Goal: Contribute content

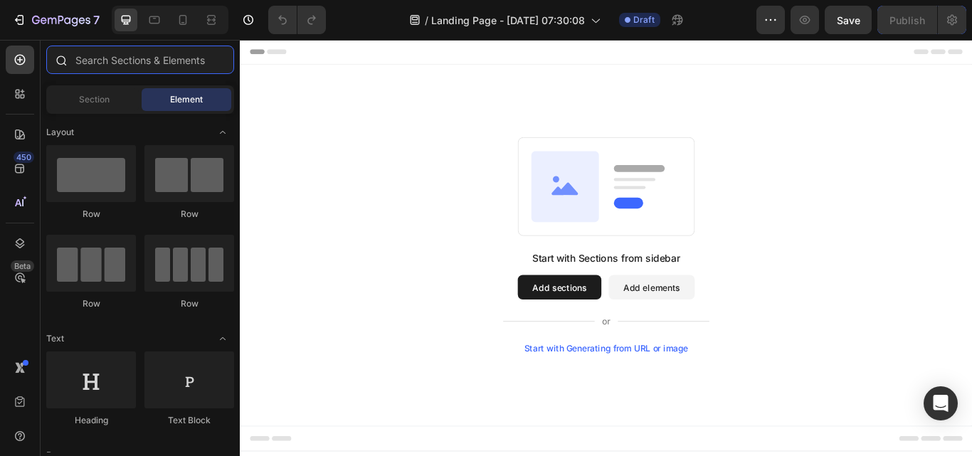
click at [128, 63] on input "text" at bounding box center [140, 60] width 188 height 28
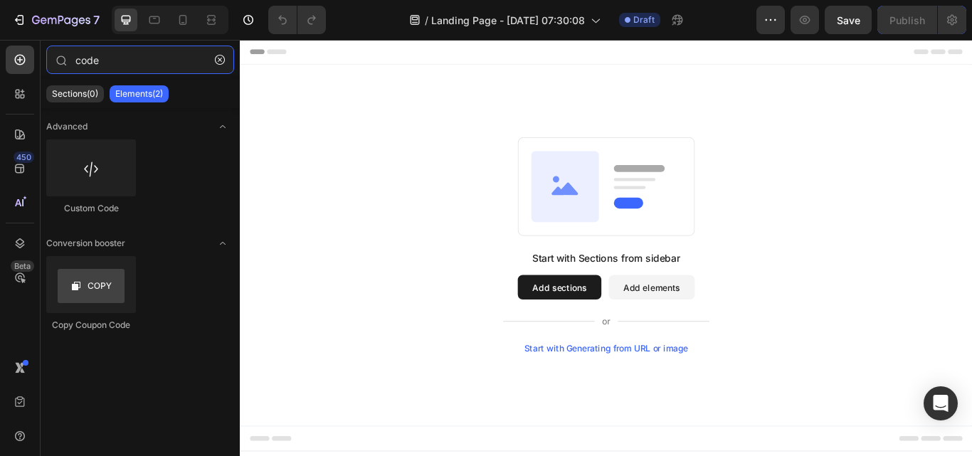
type input "code"
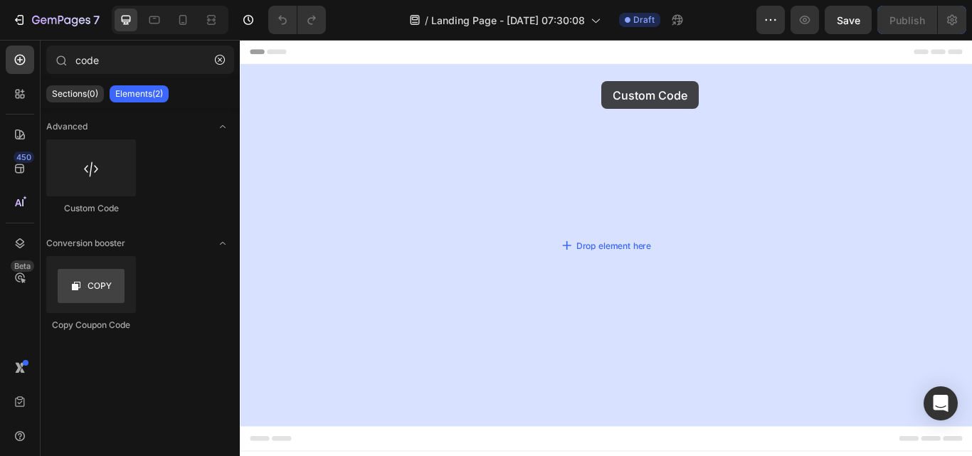
drag, startPoint x: 831, startPoint y: 130, endPoint x: 652, endPoint y: 97, distance: 182.5
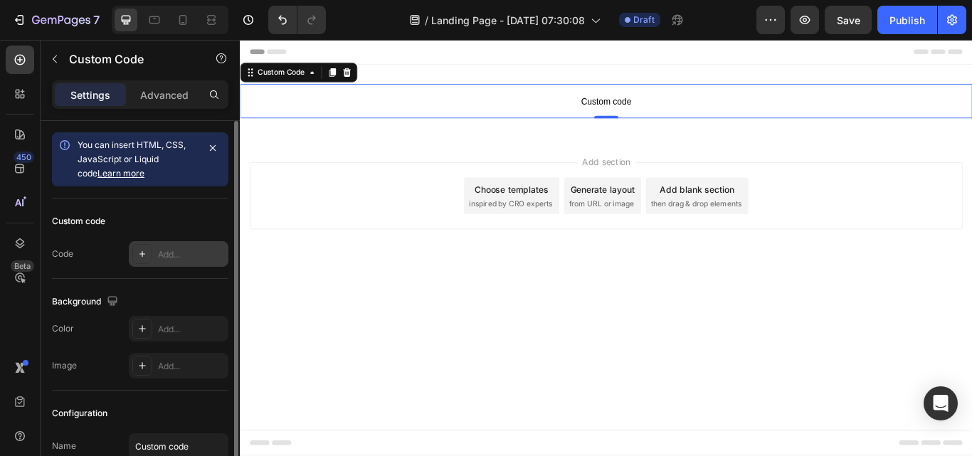
click at [143, 252] on icon at bounding box center [142, 253] width 11 height 11
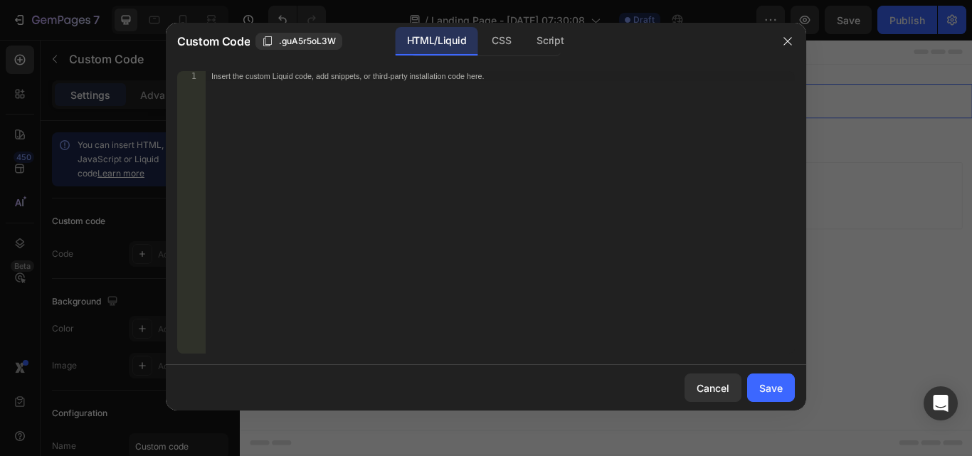
click at [463, 83] on div "Insert the custom Liquid code, add snippets, or third-party installation code h…" at bounding box center [500, 222] width 589 height 303
paste textarea "{% endschema %}"
type textarea "{% endschema %}"
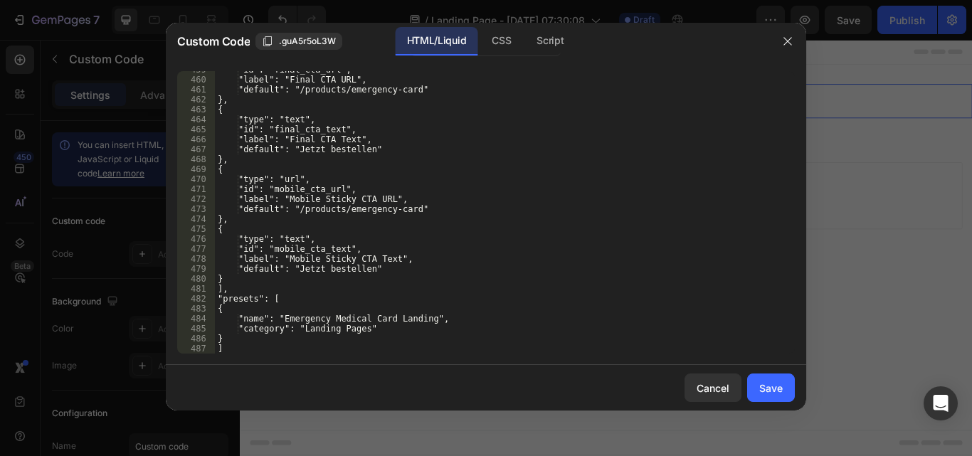
scroll to position [4760, 0]
click at [767, 385] on div "Save" at bounding box center [770, 388] width 23 height 15
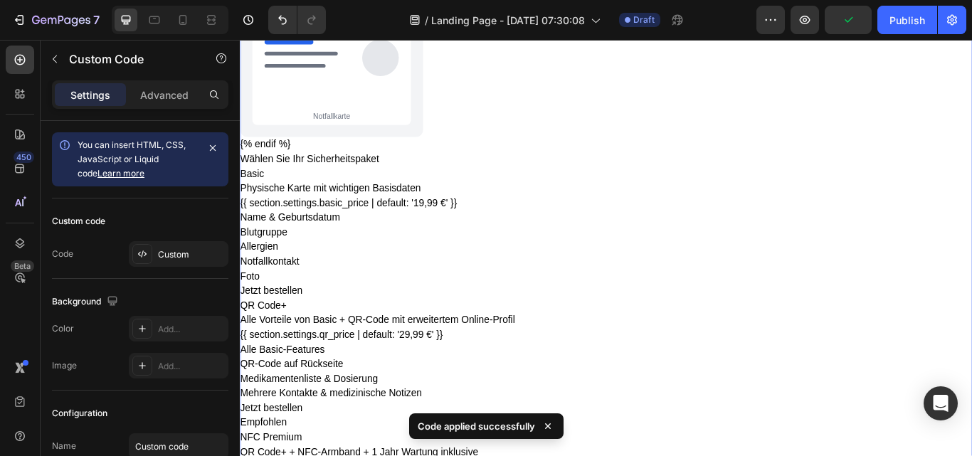
scroll to position [0, 0]
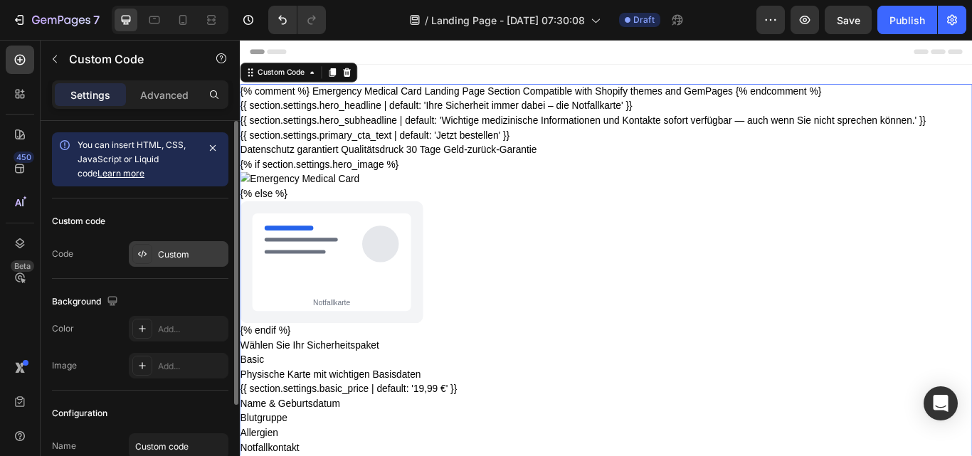
click at [147, 254] on icon at bounding box center [142, 253] width 11 height 11
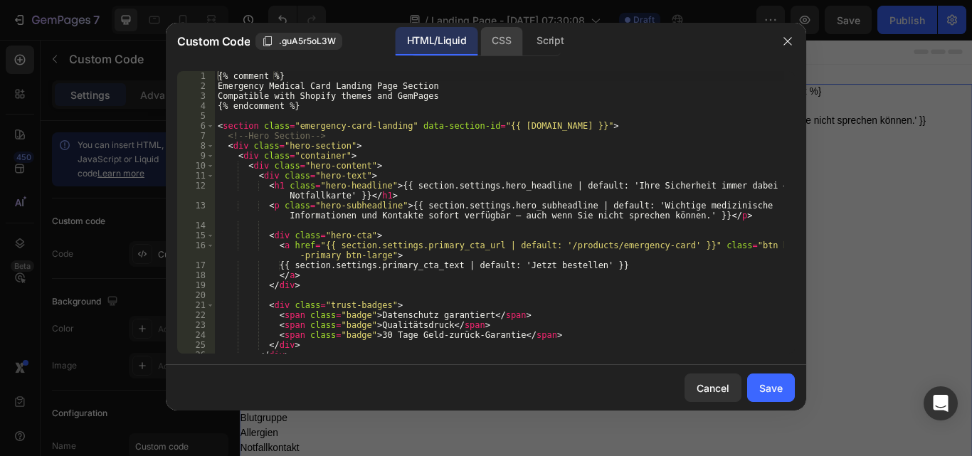
click at [504, 33] on div "CSS" at bounding box center [501, 41] width 42 height 28
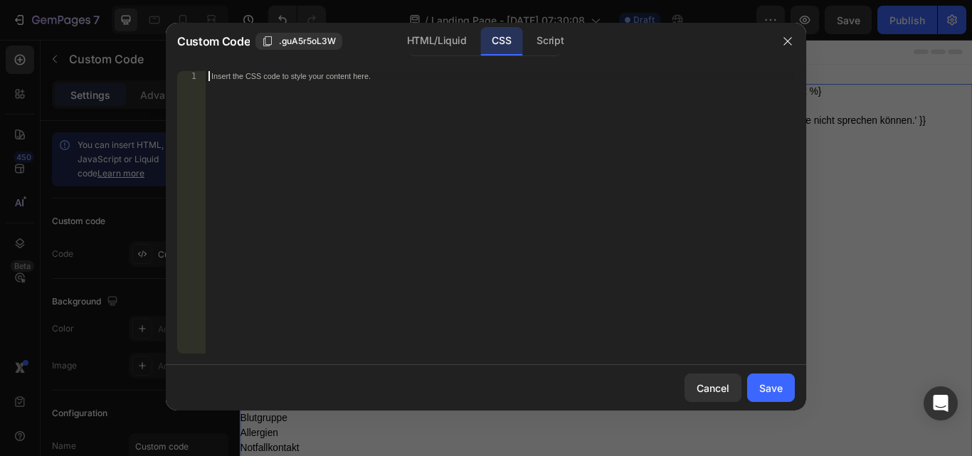
click at [388, 86] on div "Insert the CSS code to style your content here." at bounding box center [500, 222] width 589 height 303
paste textarea "}"
type textarea "}"
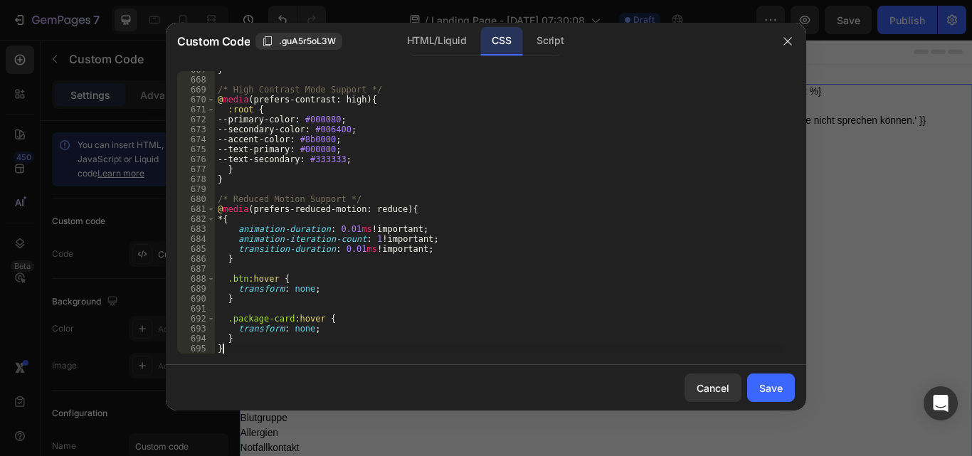
scroll to position [6653, 0]
click at [767, 383] on div "Save" at bounding box center [770, 388] width 23 height 15
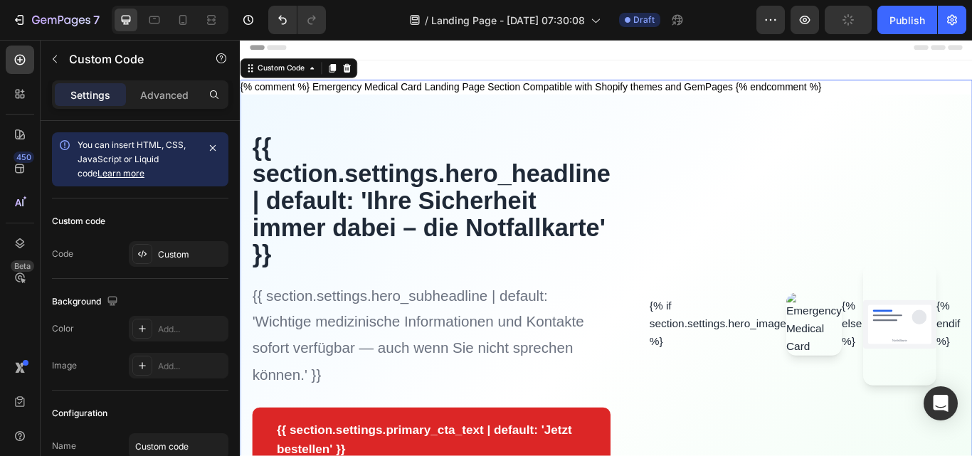
scroll to position [0, 0]
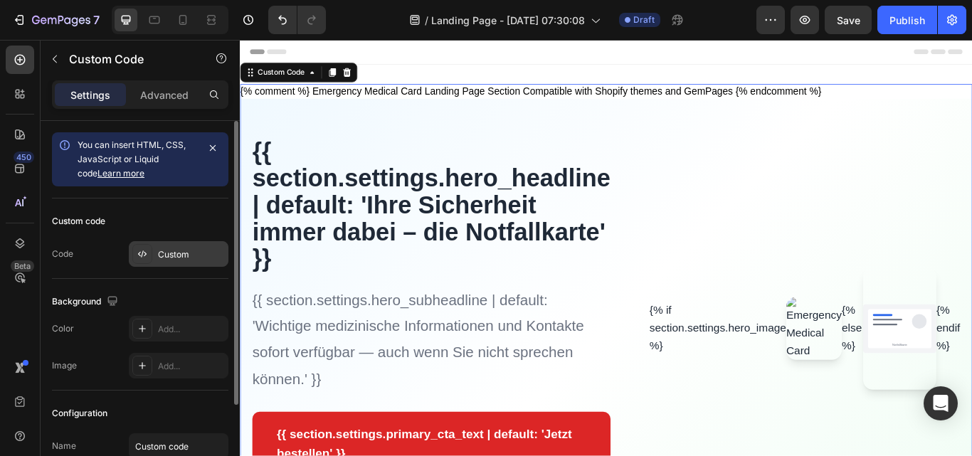
click at [135, 253] on div at bounding box center [142, 254] width 20 height 20
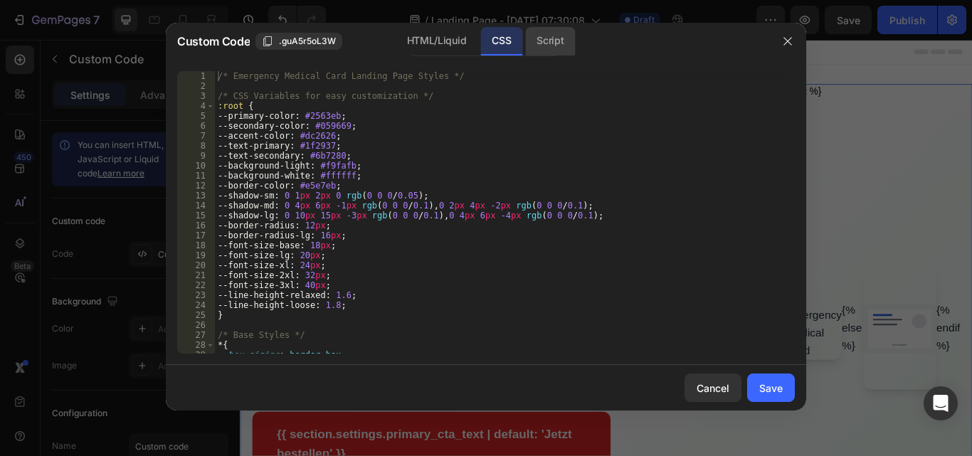
click at [547, 41] on div "Script" at bounding box center [550, 41] width 50 height 28
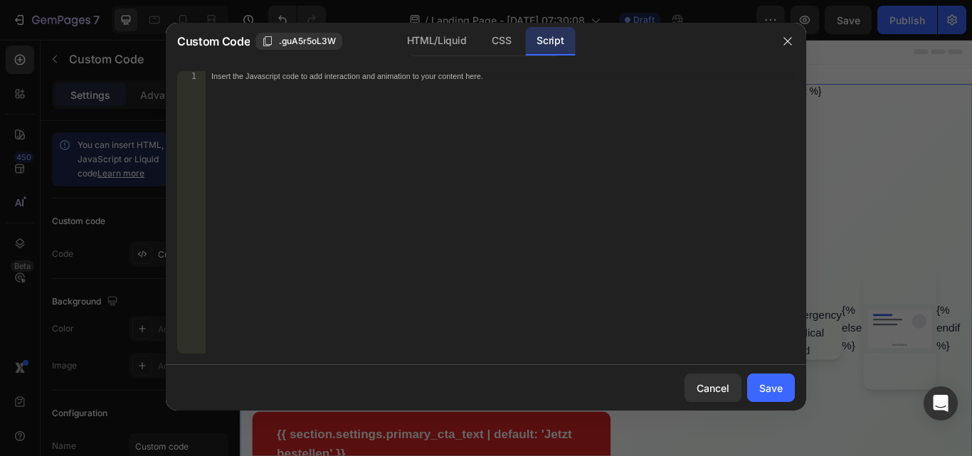
click at [255, 78] on div "Insert the Javascript code to add interaction and animation to your content her…" at bounding box center [470, 76] width 519 height 9
paste textarea "})();"
type textarea "})();"
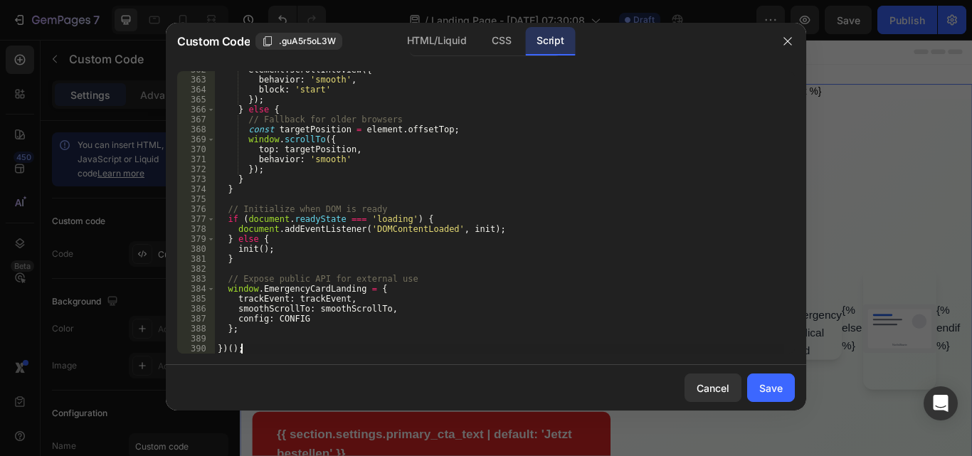
scroll to position [3604, 0]
click at [770, 394] on div "Save" at bounding box center [770, 388] width 23 height 15
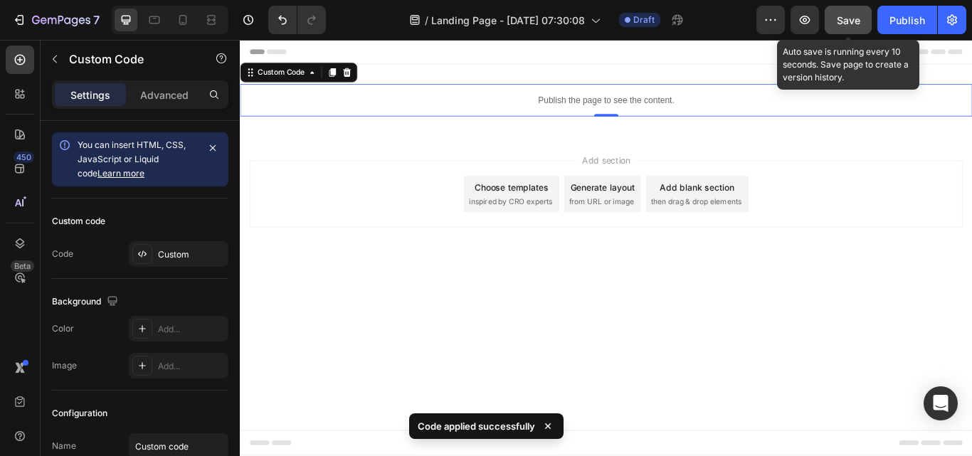
click at [857, 26] on div "Save" at bounding box center [848, 20] width 23 height 15
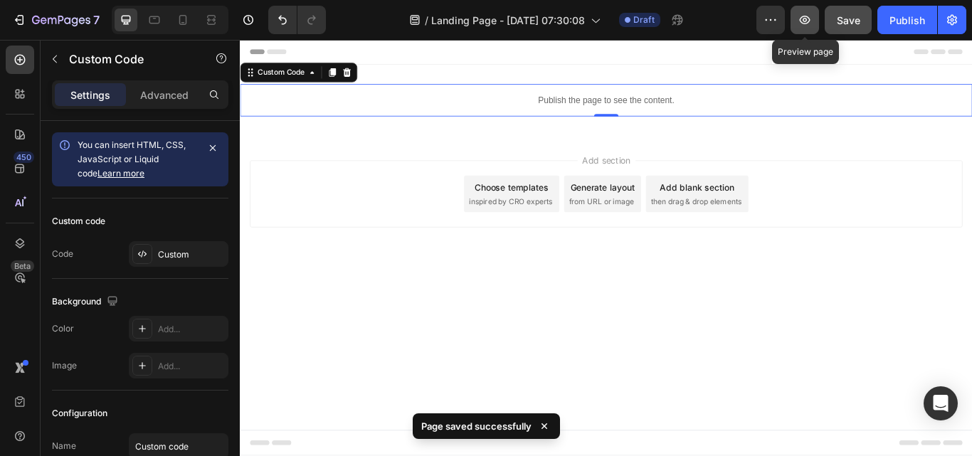
click at [813, 24] on button "button" at bounding box center [805, 20] width 28 height 28
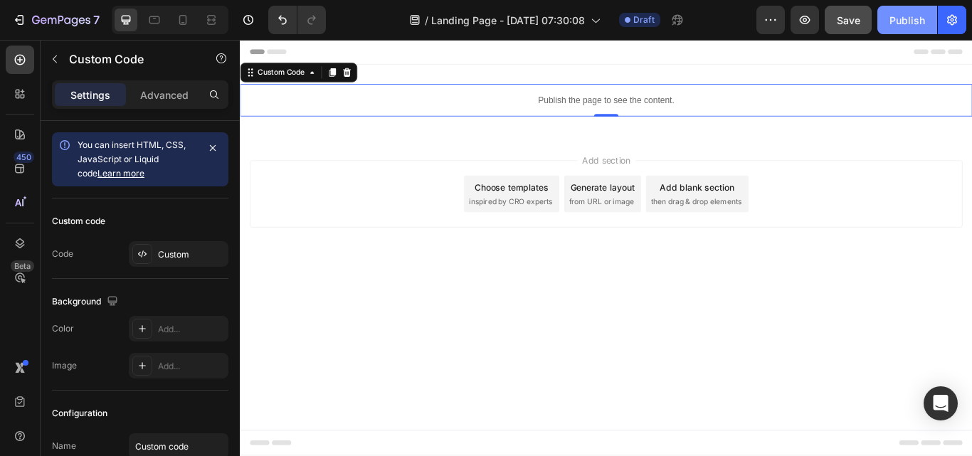
click at [905, 16] on div "Publish" at bounding box center [908, 20] width 36 height 15
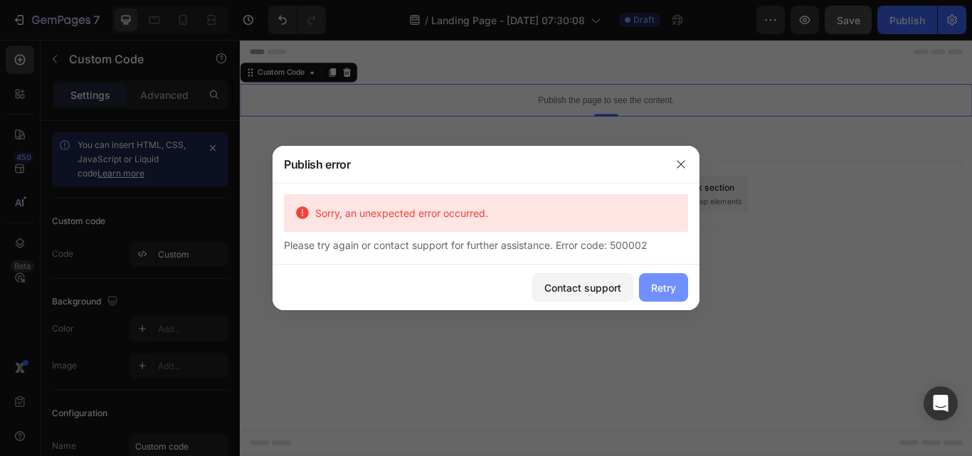
click at [648, 286] on button "Retry" at bounding box center [663, 287] width 49 height 28
click at [683, 169] on icon "button" at bounding box center [681, 164] width 11 height 11
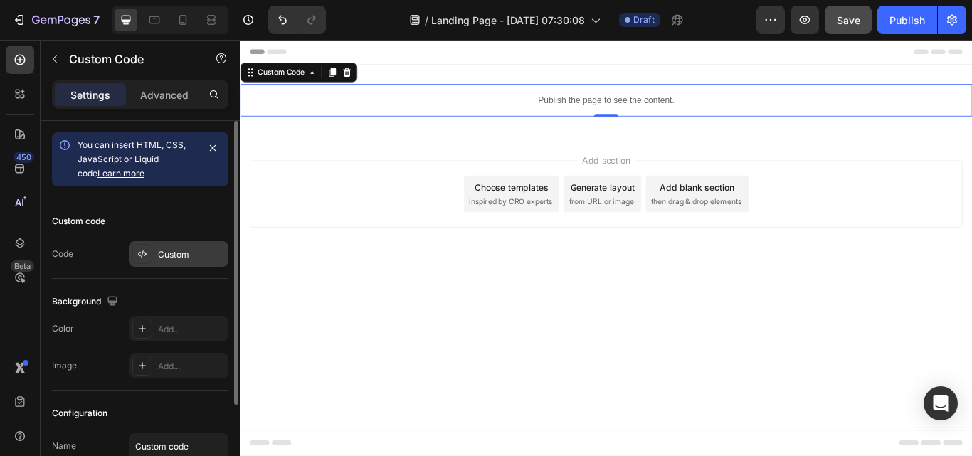
click at [147, 251] on icon at bounding box center [142, 253] width 11 height 11
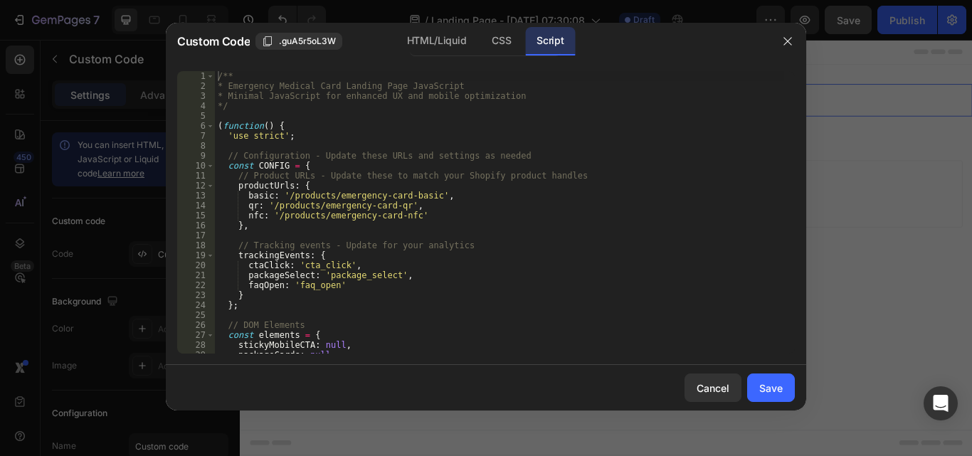
scroll to position [0, 0]
click at [505, 33] on div "CSS" at bounding box center [501, 41] width 42 height 28
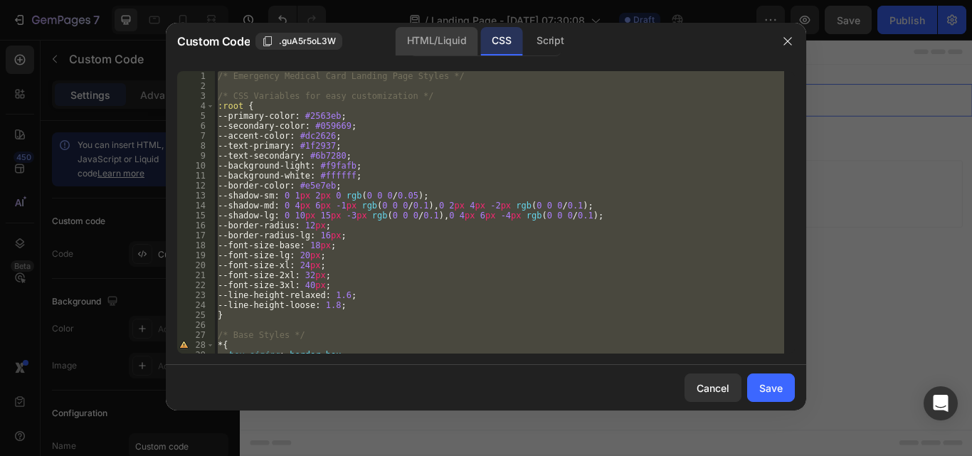
click at [411, 48] on div "HTML/Liquid" at bounding box center [437, 41] width 82 height 28
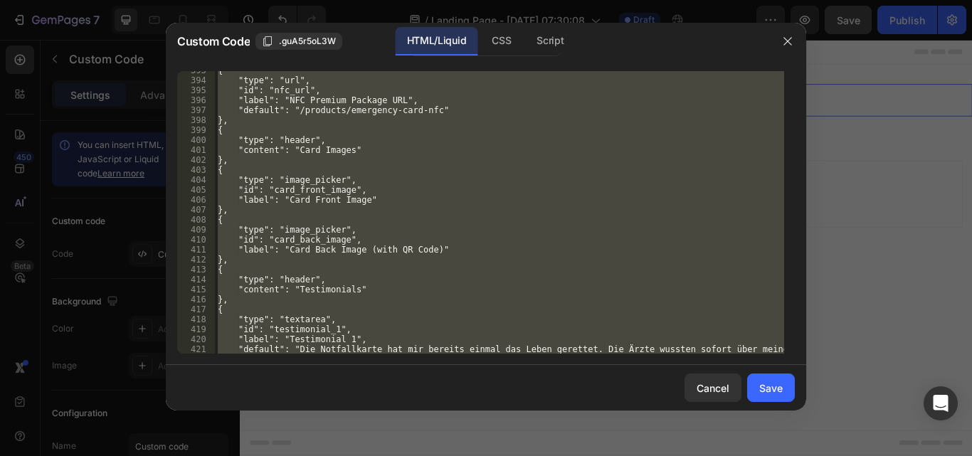
scroll to position [4780, 0]
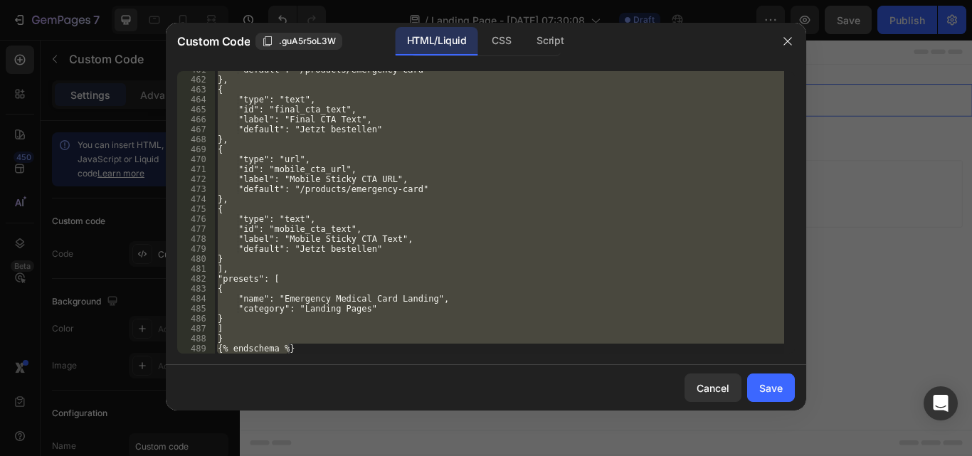
click at [270, 352] on div ""default": "/products/emergency-card" }, { "type": "text", "id": "final_cta_tex…" at bounding box center [499, 212] width 569 height 283
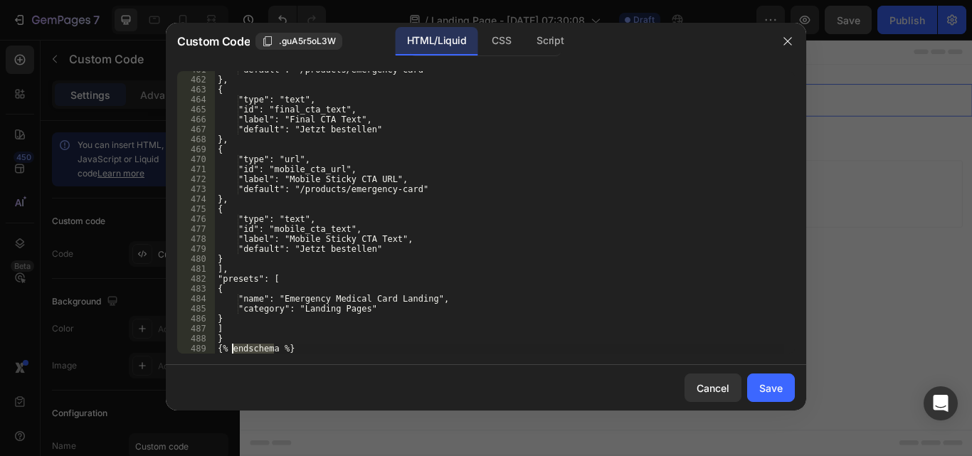
drag, startPoint x: 273, startPoint y: 346, endPoint x: 233, endPoint y: 352, distance: 40.3
click at [233, 352] on div ""default": "/products/emergency-card" }, { "type": "text", "id": "final_cta_tex…" at bounding box center [499, 216] width 569 height 303
click at [301, 351] on div ""default": "/products/emergency-card" }, { "type": "text", "id": "final_cta_tex…" at bounding box center [499, 216] width 569 height 303
type textarea "{"
click at [769, 382] on div "Save" at bounding box center [770, 388] width 23 height 15
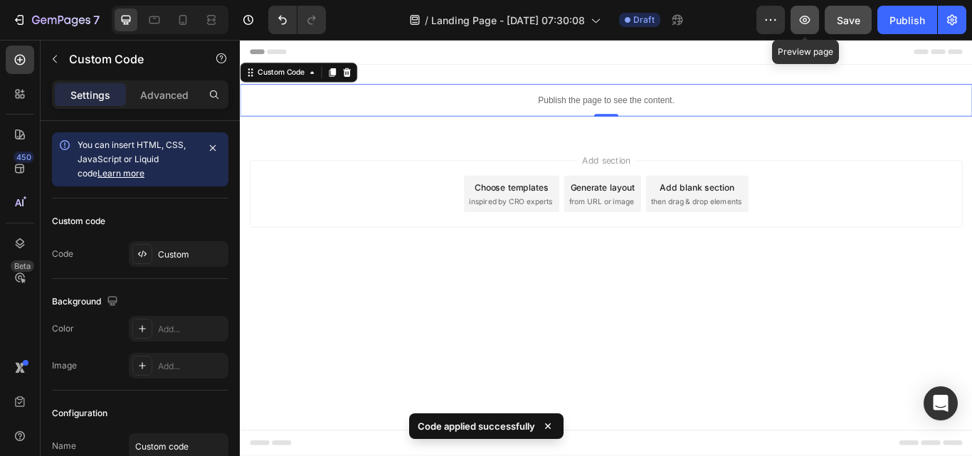
click at [809, 19] on icon "button" at bounding box center [805, 20] width 14 height 14
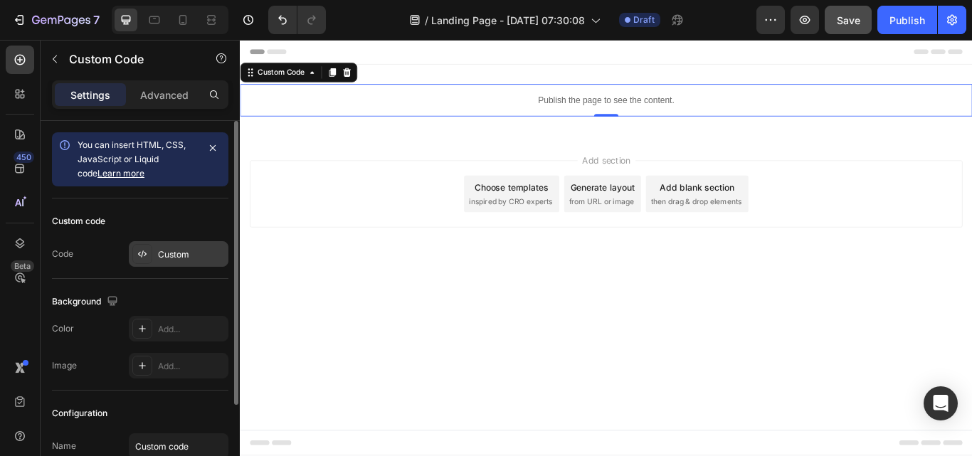
click at [140, 253] on icon at bounding box center [142, 253] width 11 height 11
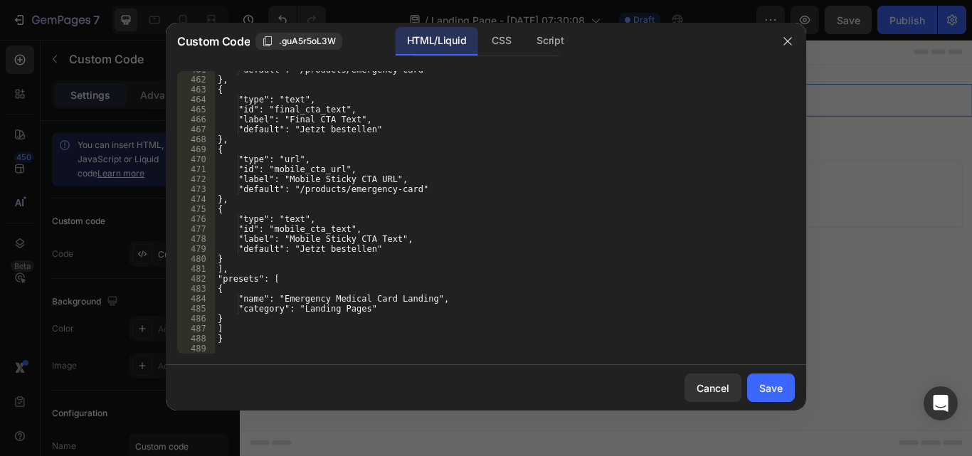
click at [224, 342] on div ""default": "/products/emergency-card" }, { "type": "text", "id": "final_cta_tex…" at bounding box center [499, 216] width 569 height 303
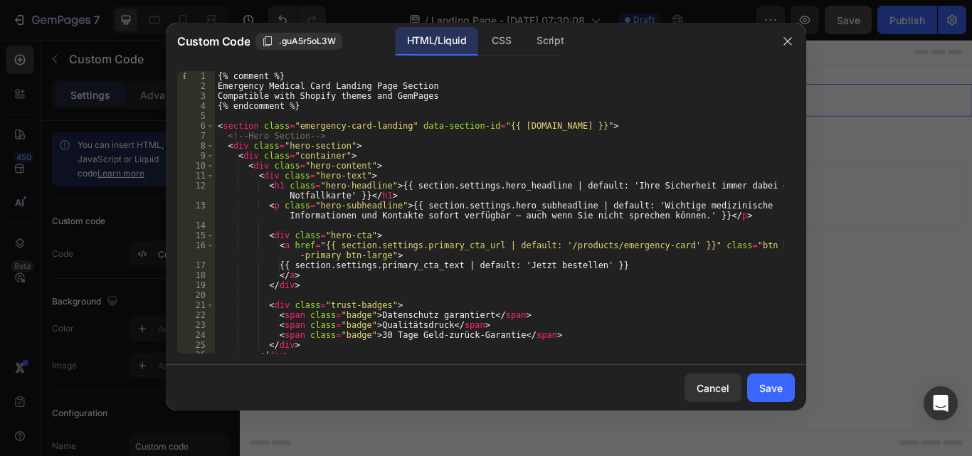
scroll to position [0, 0]
click at [494, 48] on div "CSS" at bounding box center [501, 41] width 42 height 28
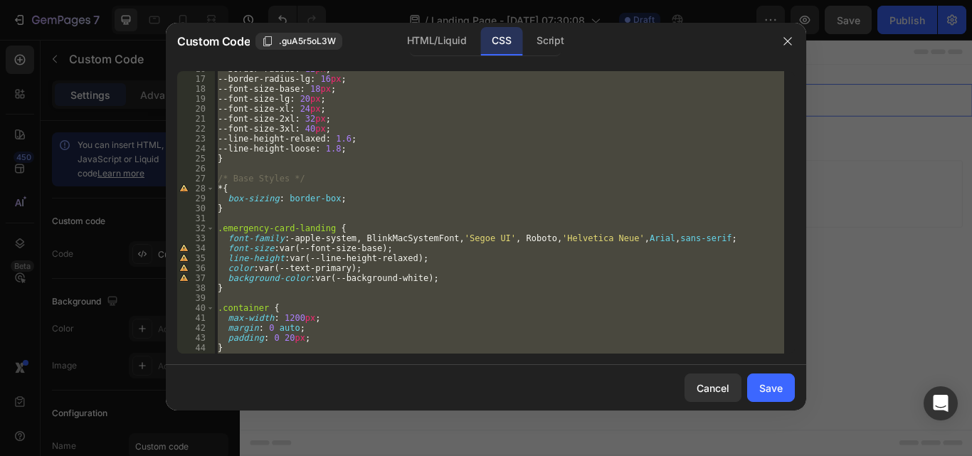
scroll to position [157, 0]
type textarea "} }"
click at [359, 172] on div "--border-radius : 12 px ; --border-radius-lg : 16 px ; --font-size-base : 18 px…" at bounding box center [499, 212] width 569 height 283
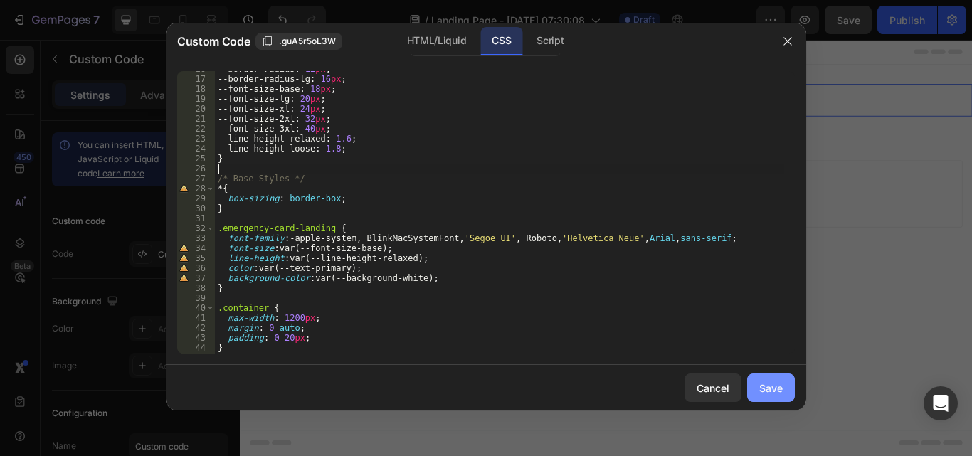
click at [769, 393] on div "Save" at bounding box center [770, 388] width 23 height 15
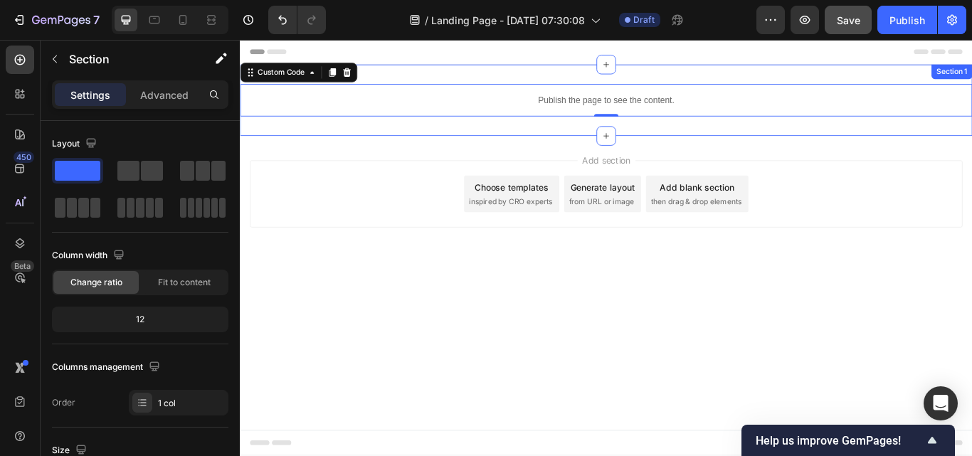
click at [920, 81] on div "Publish the page to see the content. Custom Code 0 Section 1" at bounding box center [667, 110] width 854 height 83
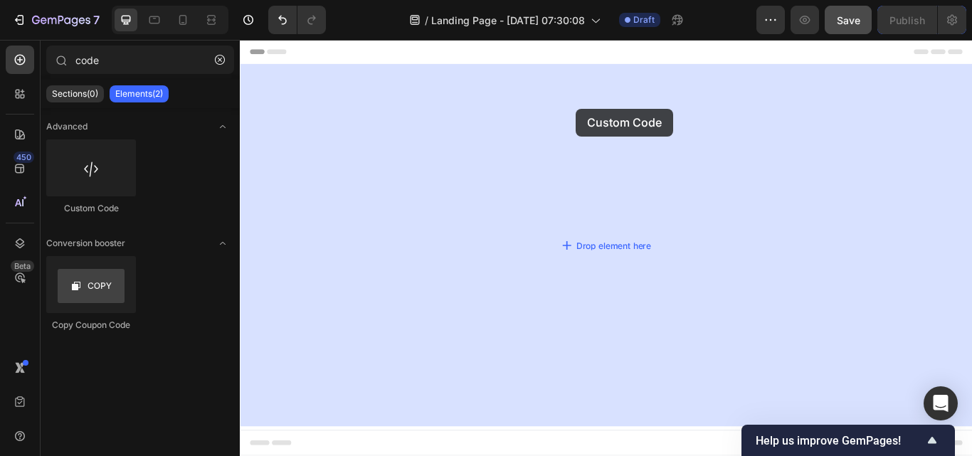
drag, startPoint x: 319, startPoint y: 220, endPoint x: 631, endPoint y: 120, distance: 328.0
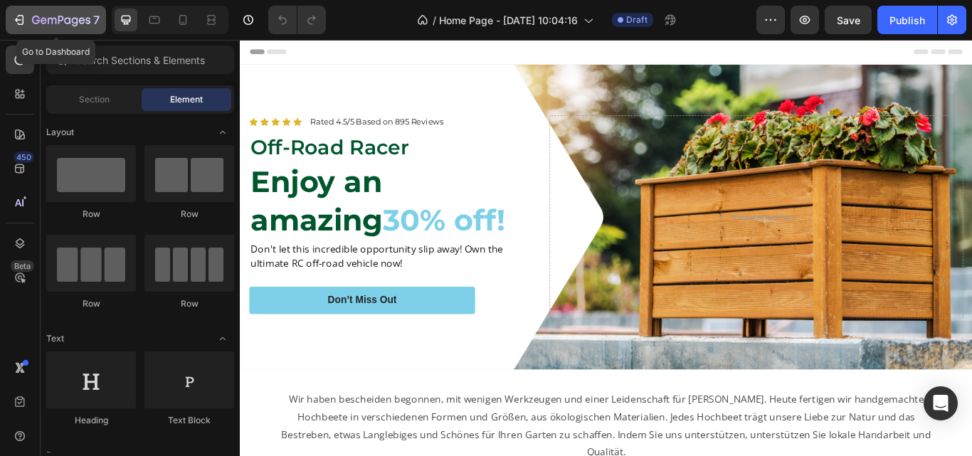
click at [35, 24] on icon "button" at bounding box center [61, 21] width 58 height 12
